Goal: Book appointment/travel/reservation

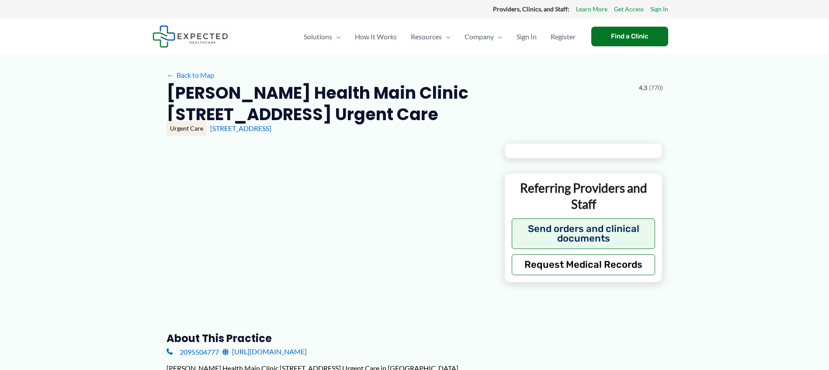
type input "**********"
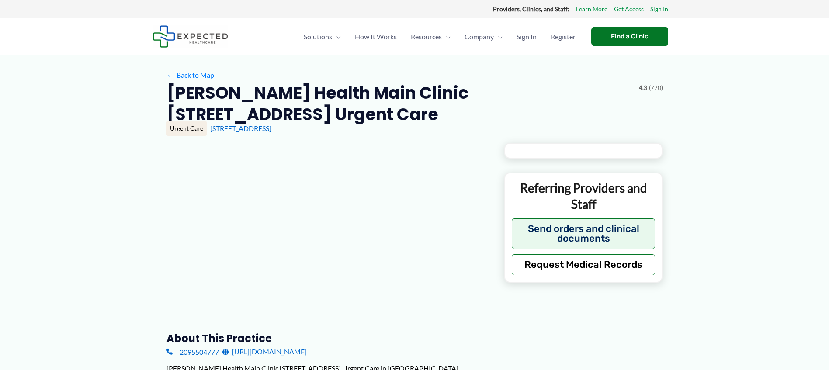
type input "**********"
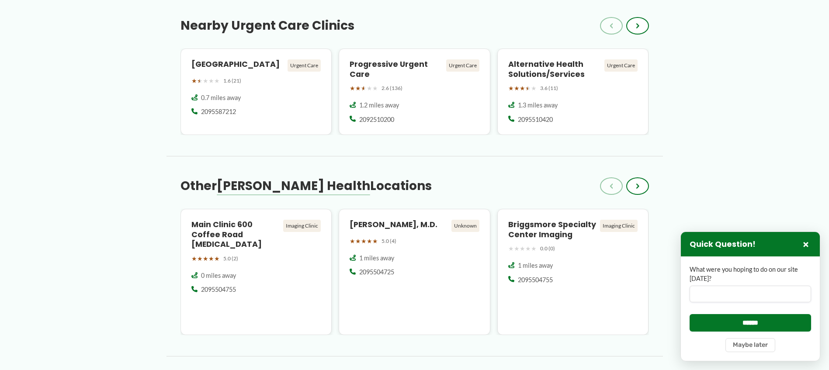
scroll to position [736, 0]
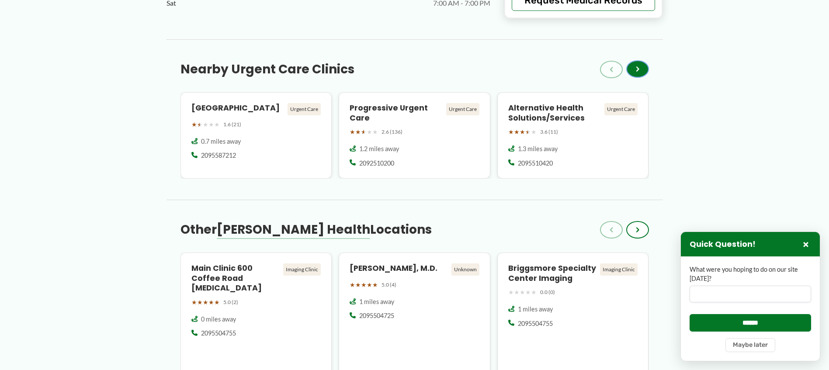
click at [635, 60] on button "›" at bounding box center [638, 68] width 23 height 17
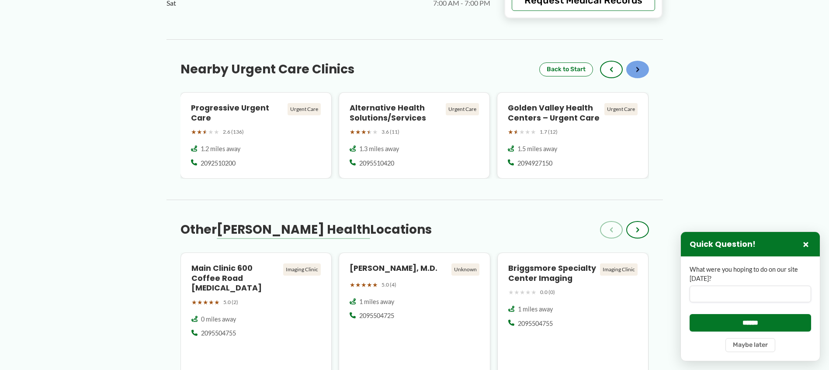
scroll to position [780, 0]
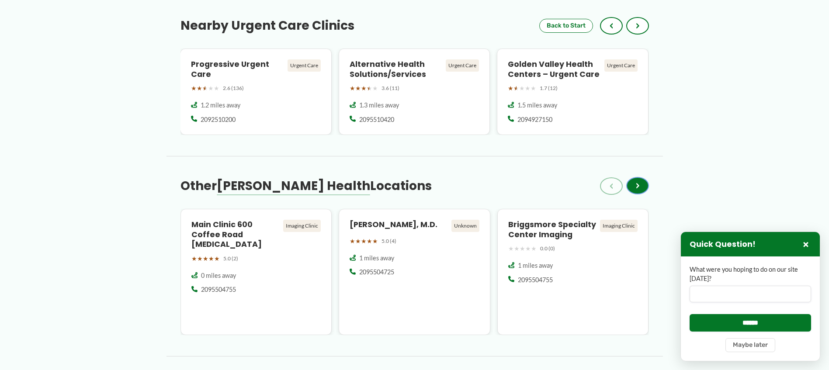
click at [638, 181] on span "›" at bounding box center [637, 186] width 3 height 10
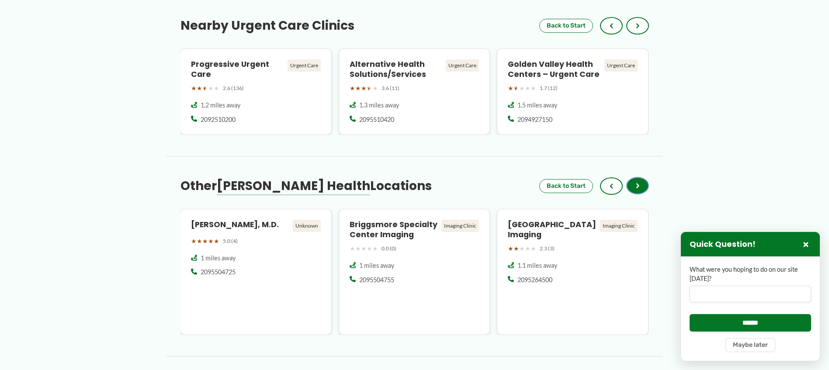
click at [638, 181] on span "›" at bounding box center [637, 186] width 3 height 10
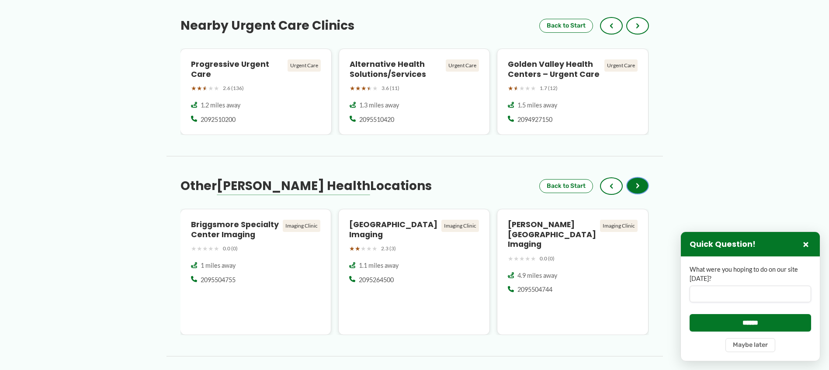
click at [638, 181] on span "›" at bounding box center [637, 186] width 3 height 10
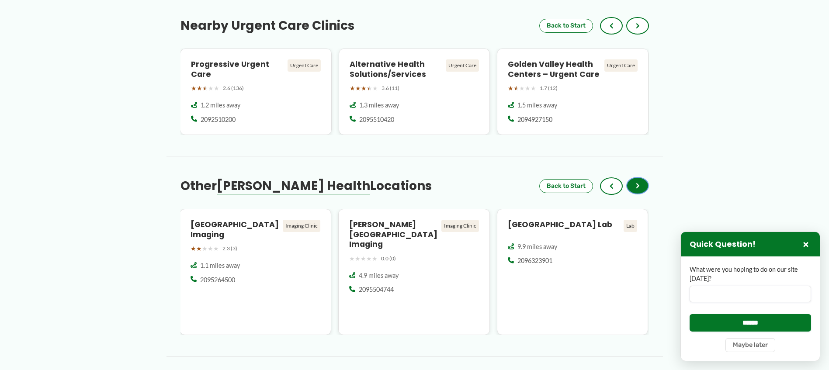
click at [638, 181] on span "›" at bounding box center [637, 186] width 3 height 10
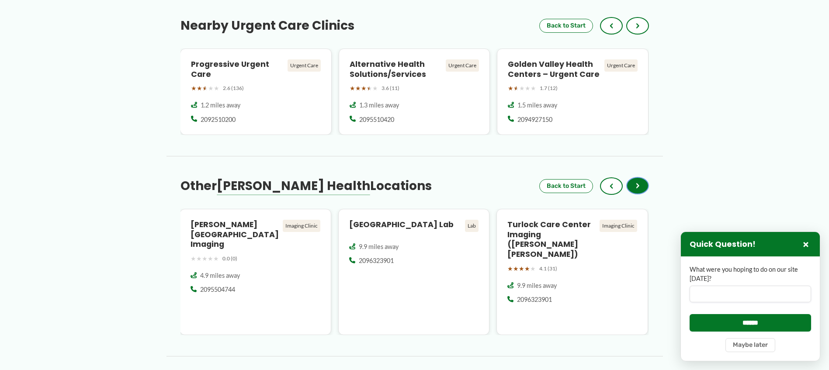
click at [642, 177] on button "›" at bounding box center [638, 185] width 23 height 17
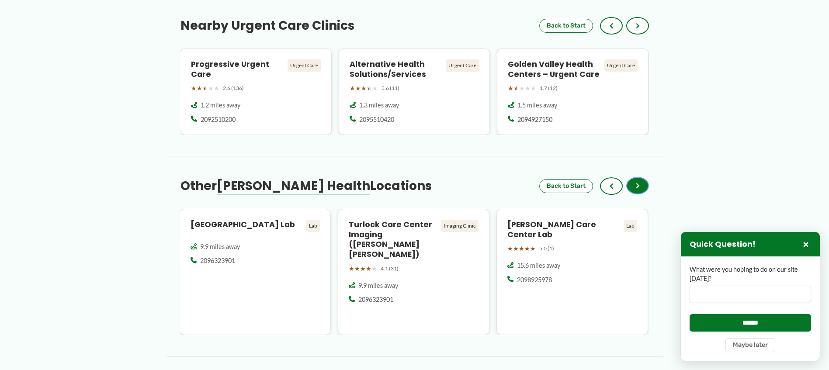
click at [642, 177] on button "›" at bounding box center [638, 185] width 23 height 17
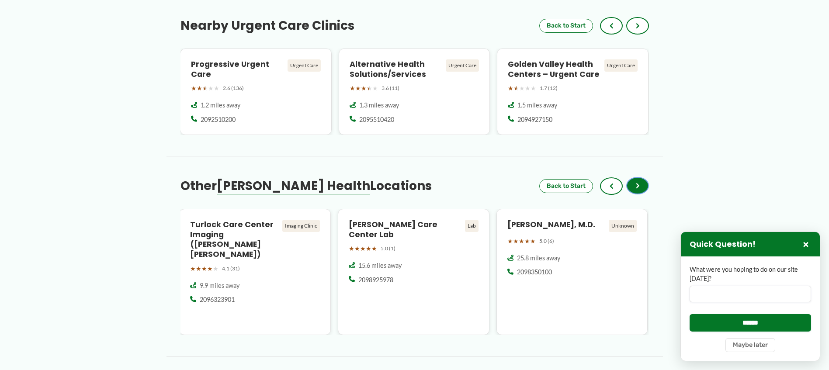
click at [642, 177] on button "›" at bounding box center [638, 185] width 23 height 17
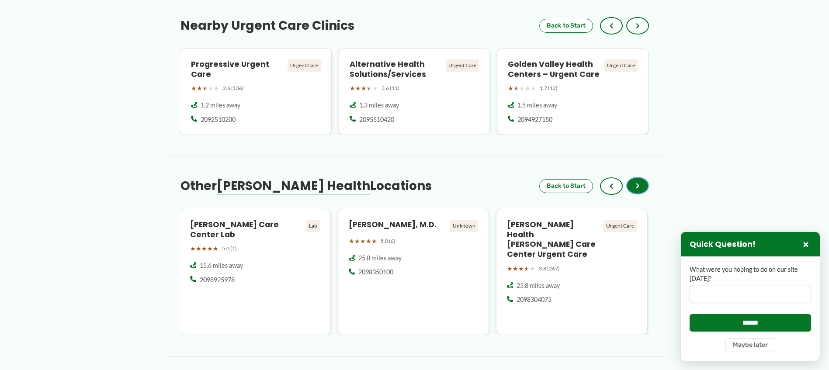
click at [642, 177] on button "›" at bounding box center [638, 185] width 23 height 17
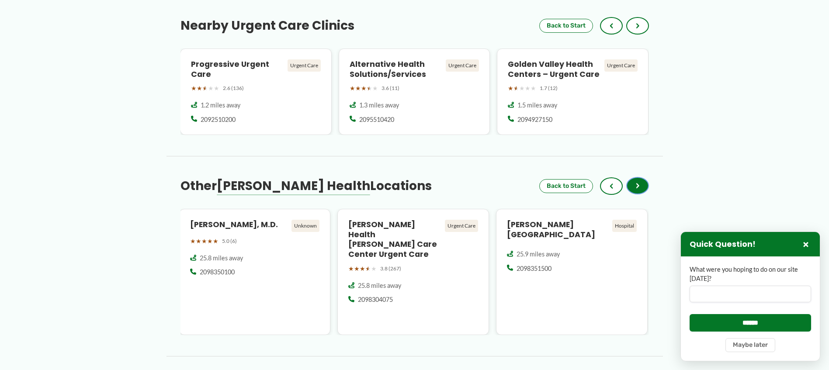
click at [642, 177] on button "›" at bounding box center [638, 185] width 23 height 17
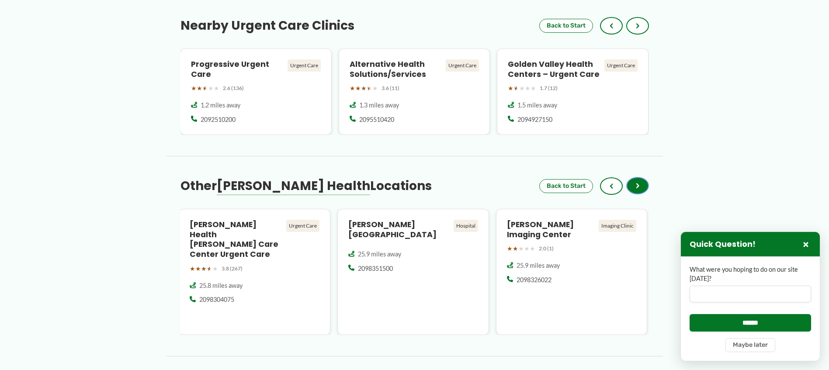
click at [642, 177] on button "›" at bounding box center [638, 185] width 23 height 17
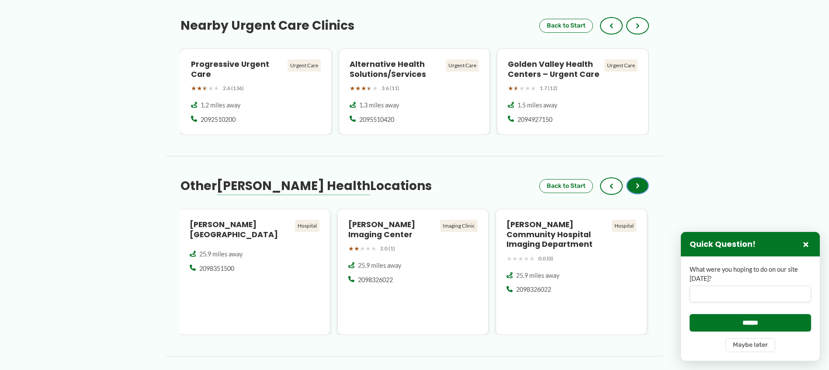
click at [642, 177] on button "›" at bounding box center [638, 185] width 23 height 17
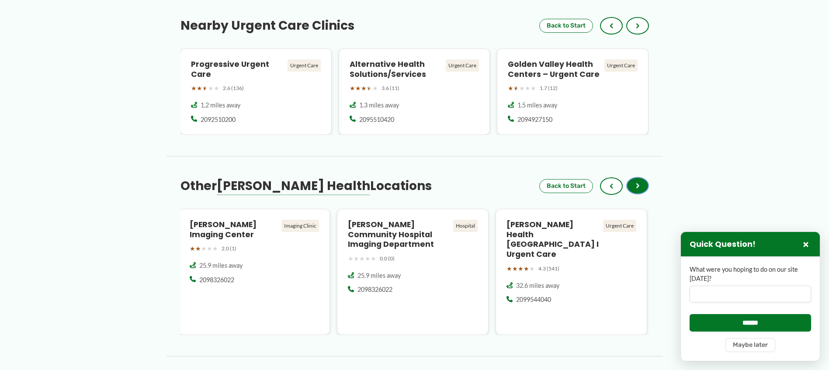
click at [642, 177] on button "›" at bounding box center [638, 185] width 23 height 17
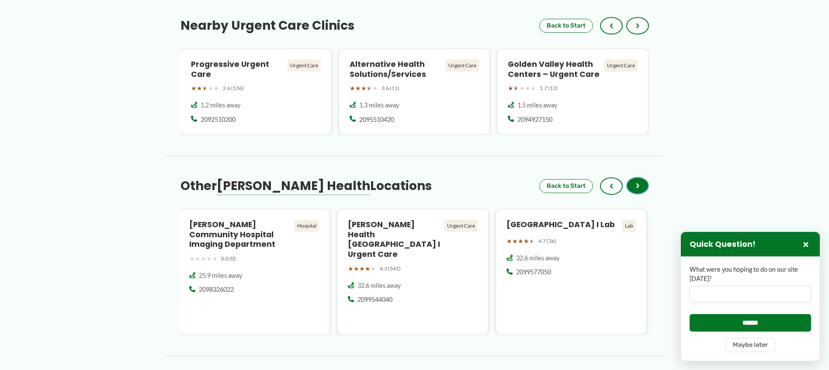
click at [642, 177] on button "›" at bounding box center [638, 185] width 23 height 17
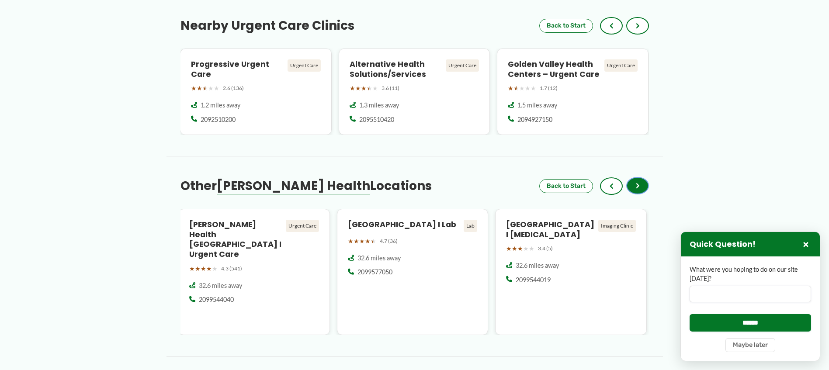
click at [642, 177] on button "›" at bounding box center [638, 185] width 23 height 17
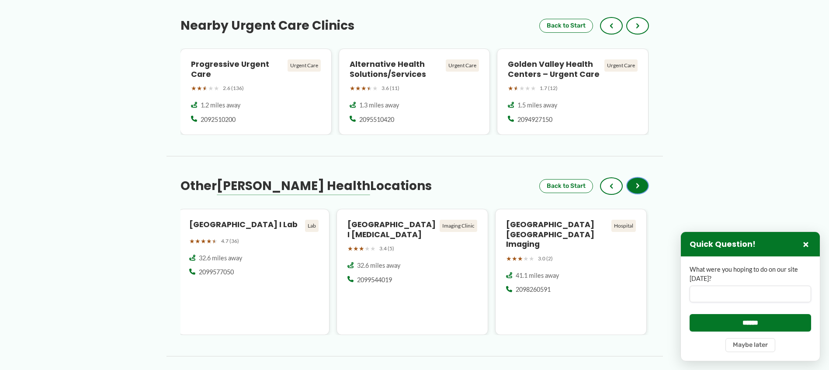
click at [642, 177] on button "›" at bounding box center [638, 185] width 23 height 17
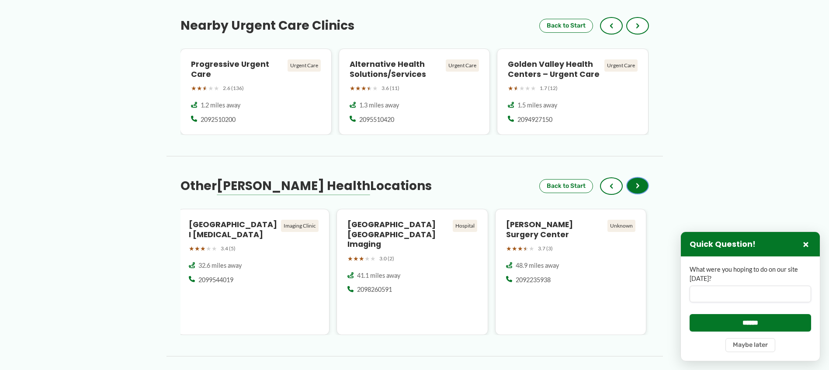
click at [642, 177] on button "›" at bounding box center [638, 185] width 23 height 17
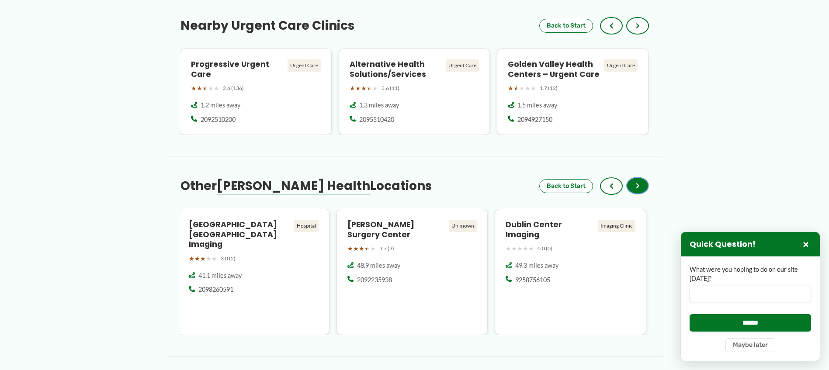
click at [642, 177] on button "›" at bounding box center [638, 185] width 23 height 17
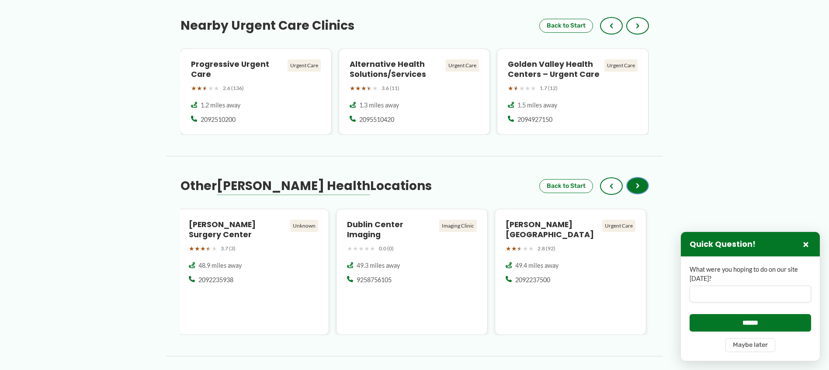
click at [642, 177] on button "›" at bounding box center [638, 185] width 23 height 17
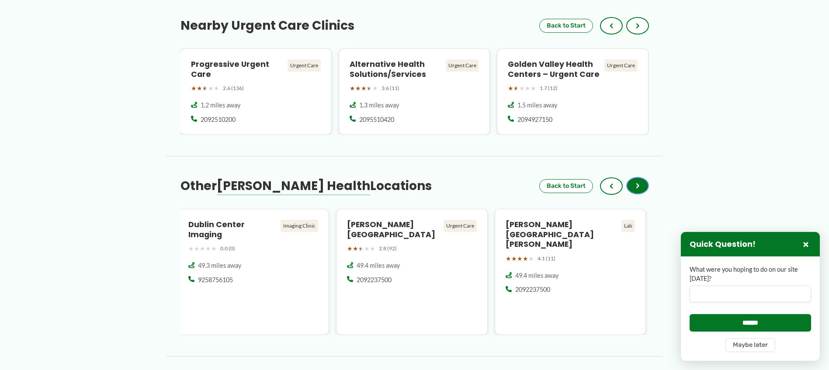
click at [642, 177] on button "›" at bounding box center [638, 185] width 23 height 17
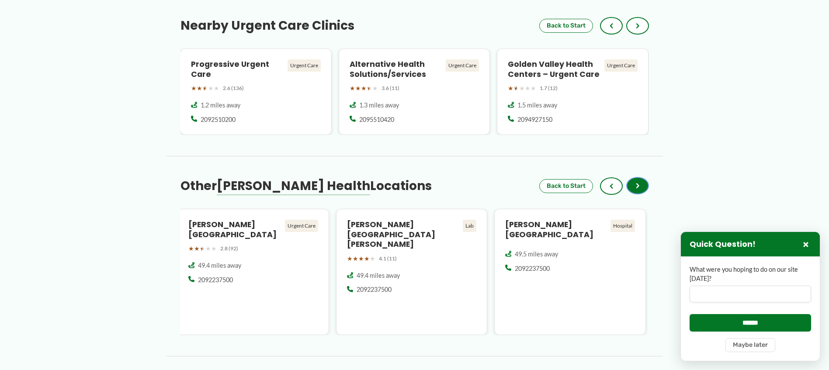
click at [642, 177] on button "›" at bounding box center [638, 185] width 23 height 17
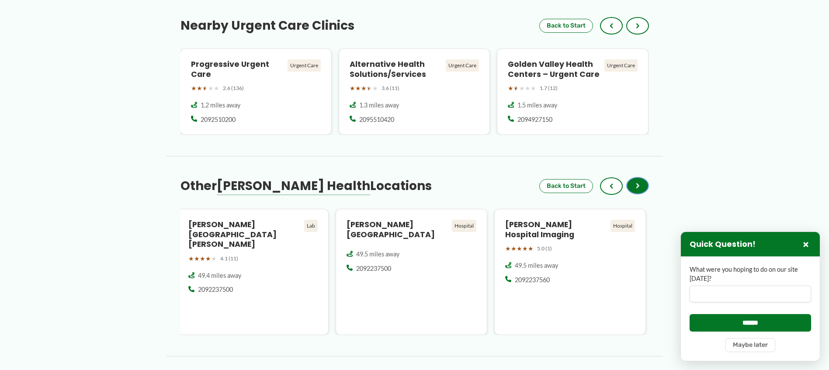
click at [642, 177] on button "›" at bounding box center [638, 185] width 23 height 17
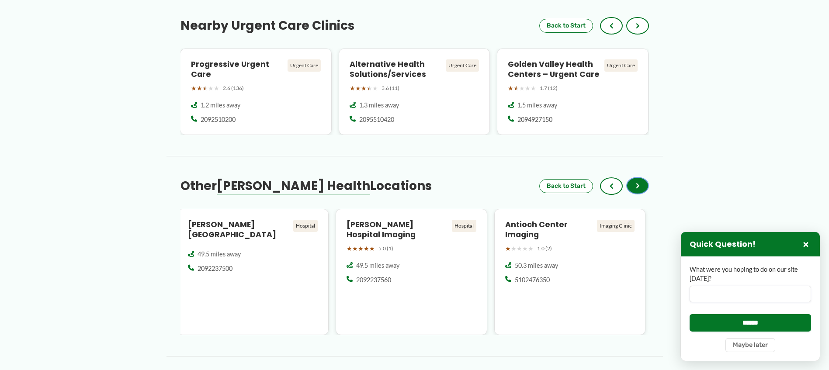
click at [642, 177] on button "›" at bounding box center [638, 185] width 23 height 17
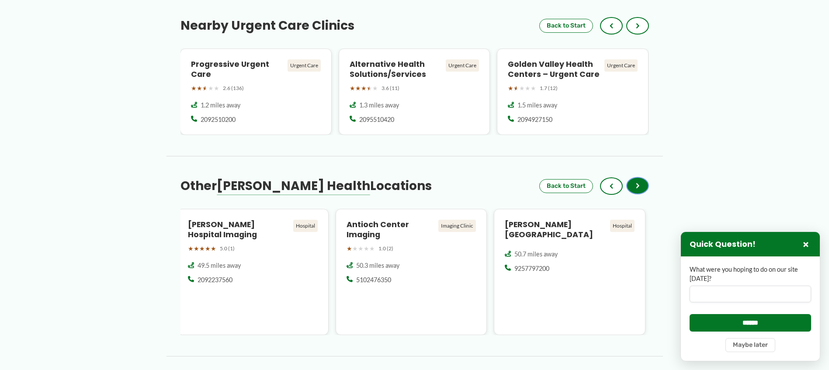
click at [642, 177] on button "›" at bounding box center [638, 185] width 23 height 17
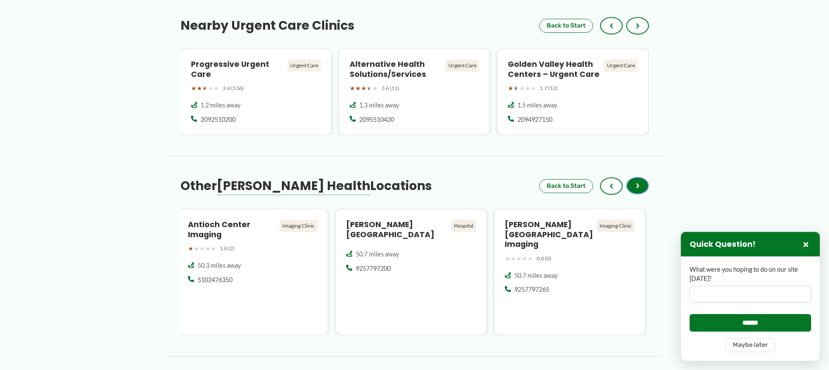
click at [642, 177] on button "›" at bounding box center [638, 185] width 23 height 17
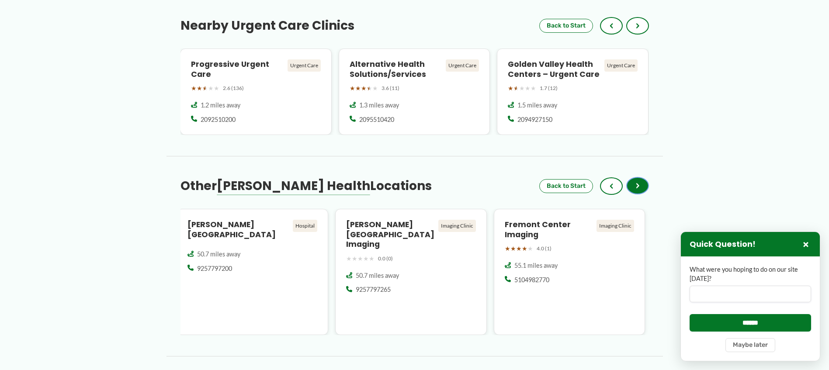
click at [642, 177] on button "›" at bounding box center [638, 185] width 23 height 17
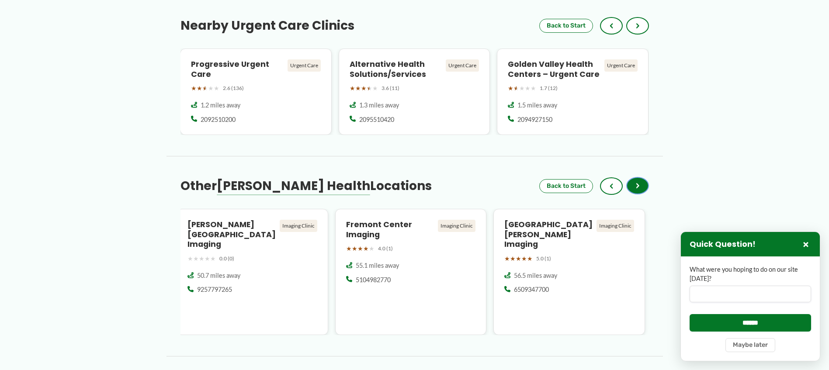
click at [642, 177] on button "›" at bounding box center [638, 185] width 23 height 17
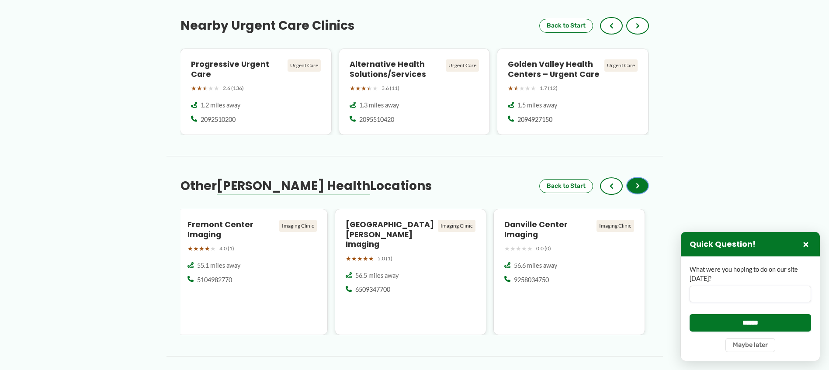
click at [641, 177] on button "›" at bounding box center [638, 185] width 23 height 17
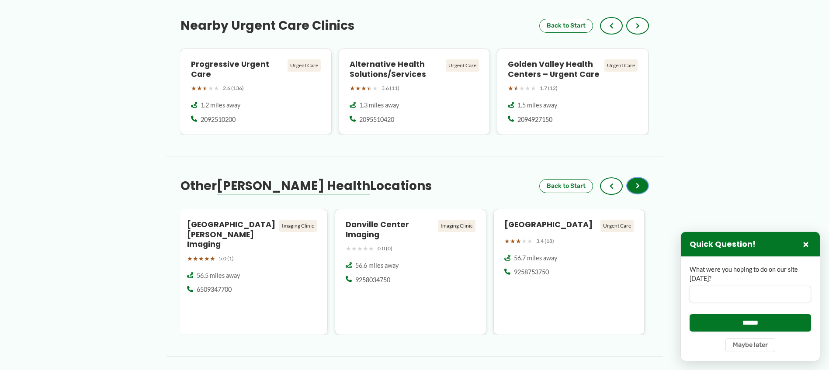
click at [639, 181] on span "›" at bounding box center [637, 186] width 3 height 10
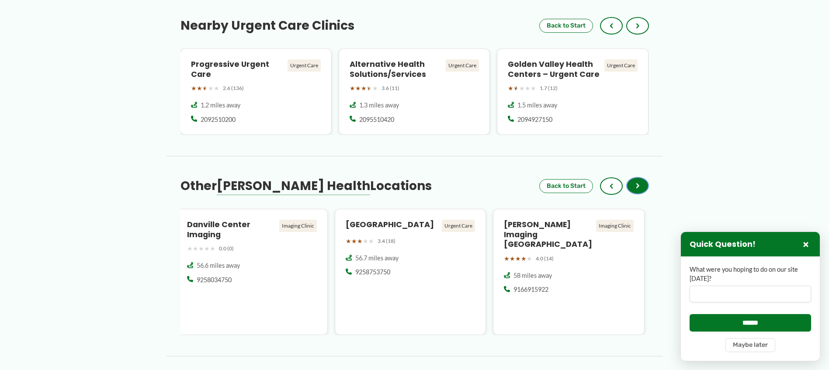
click at [639, 181] on span "›" at bounding box center [637, 186] width 3 height 10
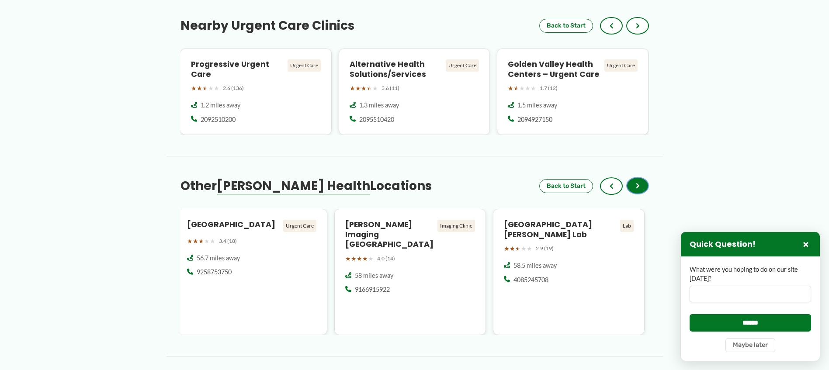
click at [639, 181] on span "›" at bounding box center [637, 186] width 3 height 10
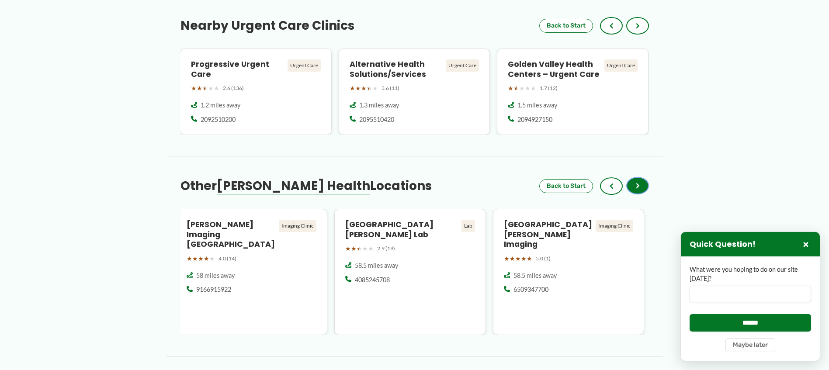
click at [639, 181] on span "›" at bounding box center [637, 186] width 3 height 10
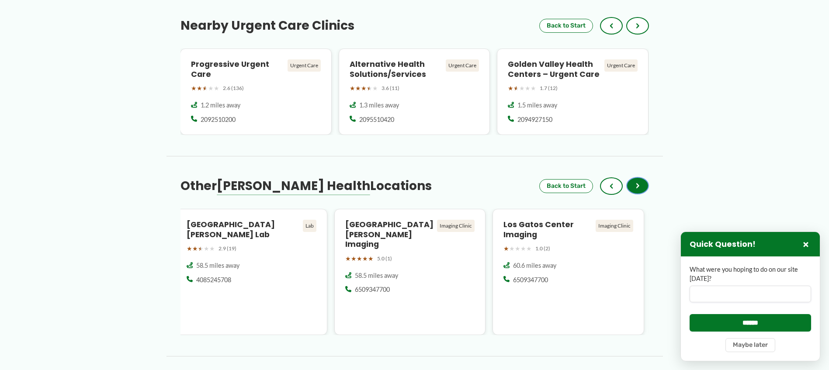
click at [639, 181] on span "›" at bounding box center [637, 186] width 3 height 10
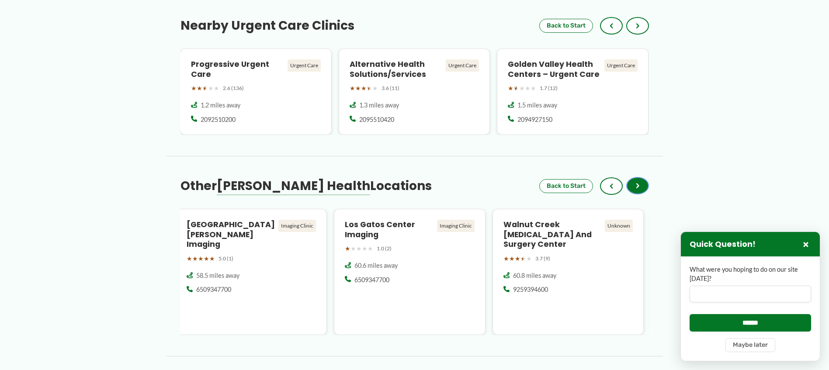
click at [641, 177] on button "›" at bounding box center [638, 185] width 23 height 17
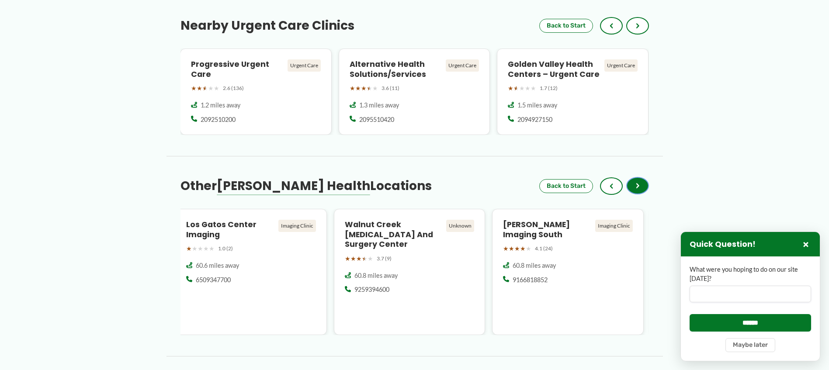
click at [641, 177] on button "›" at bounding box center [638, 185] width 23 height 17
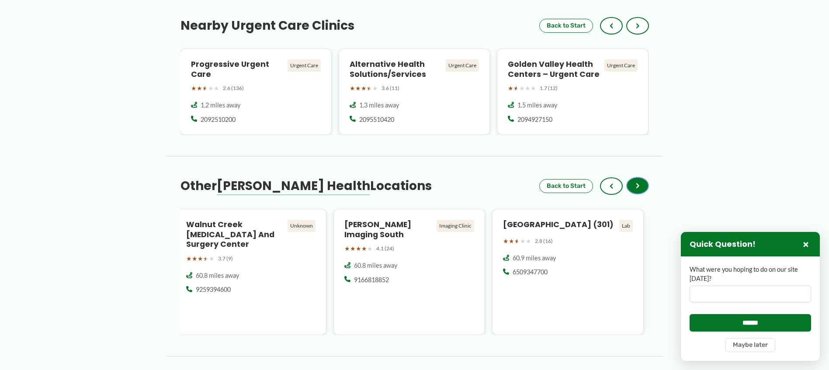
click at [641, 177] on button "›" at bounding box center [638, 185] width 23 height 17
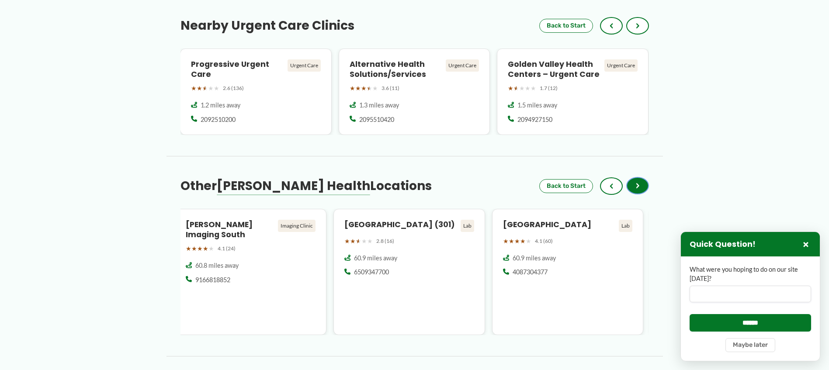
click at [641, 177] on button "›" at bounding box center [638, 185] width 23 height 17
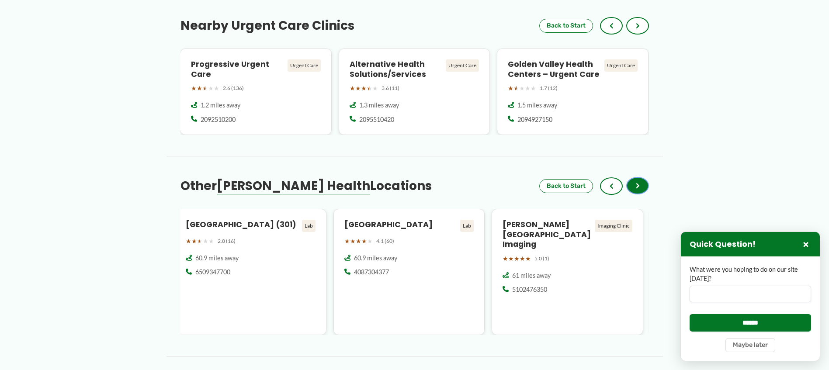
click at [641, 177] on button "›" at bounding box center [638, 185] width 23 height 17
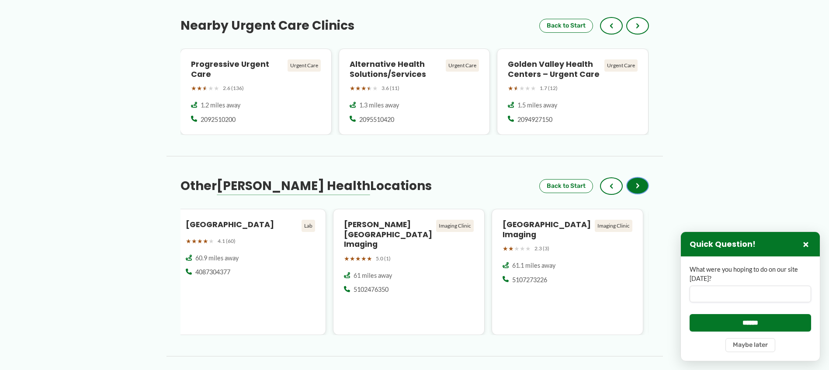
click at [641, 177] on button "›" at bounding box center [638, 185] width 23 height 17
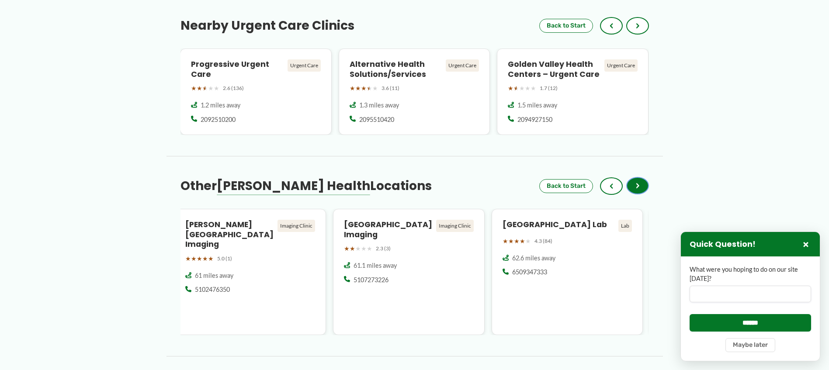
click at [641, 177] on button "›" at bounding box center [638, 185] width 23 height 17
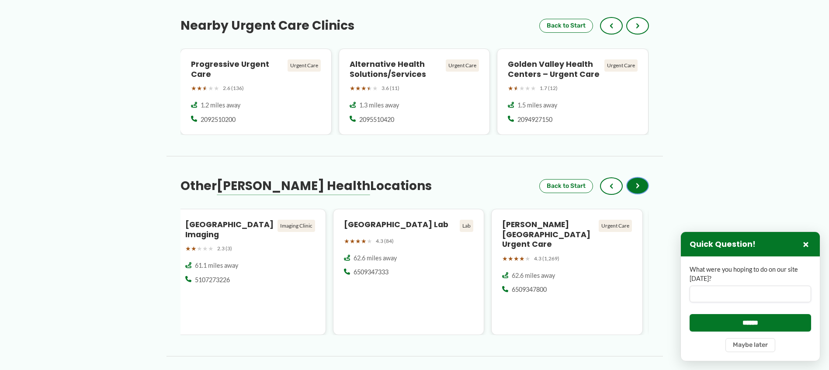
click at [641, 177] on button "›" at bounding box center [638, 185] width 23 height 17
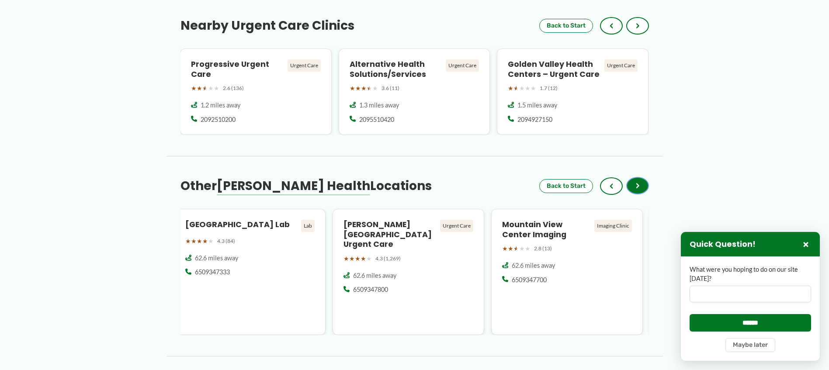
click at [641, 177] on button "›" at bounding box center [638, 185] width 23 height 17
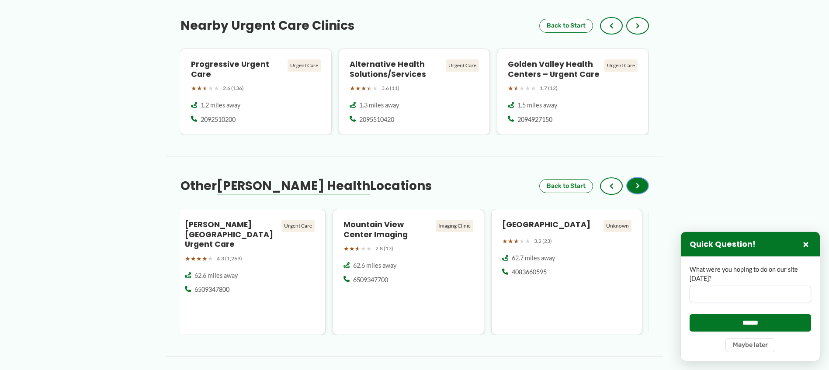
click at [641, 177] on button "›" at bounding box center [638, 185] width 23 height 17
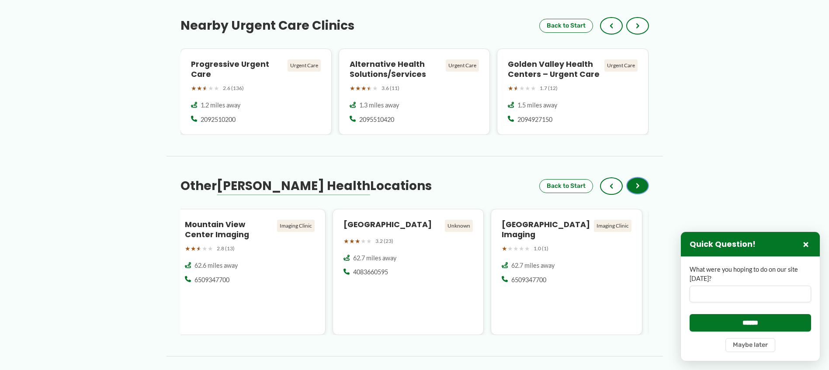
click at [641, 177] on button "›" at bounding box center [638, 185] width 23 height 17
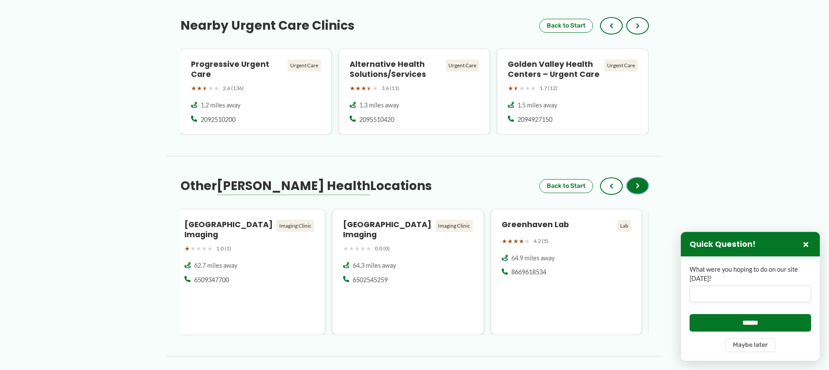
click at [641, 177] on button "›" at bounding box center [638, 185] width 23 height 17
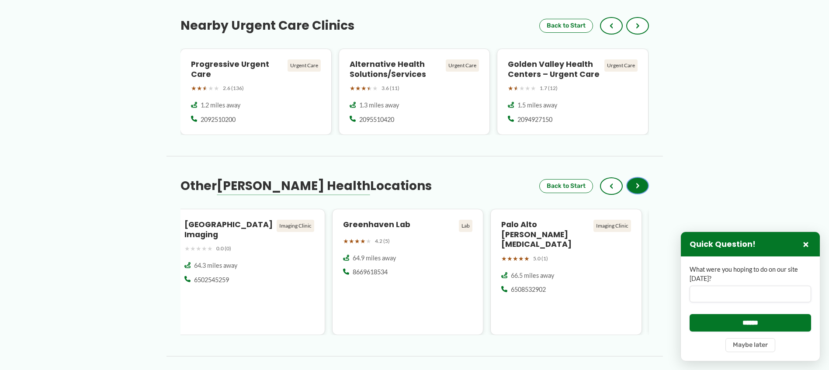
click at [641, 177] on button "›" at bounding box center [638, 185] width 23 height 17
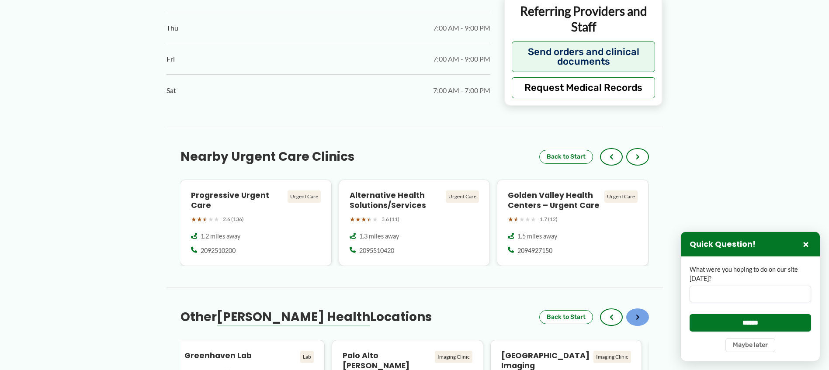
scroll to position [561, 0]
